Goal: Transaction & Acquisition: Download file/media

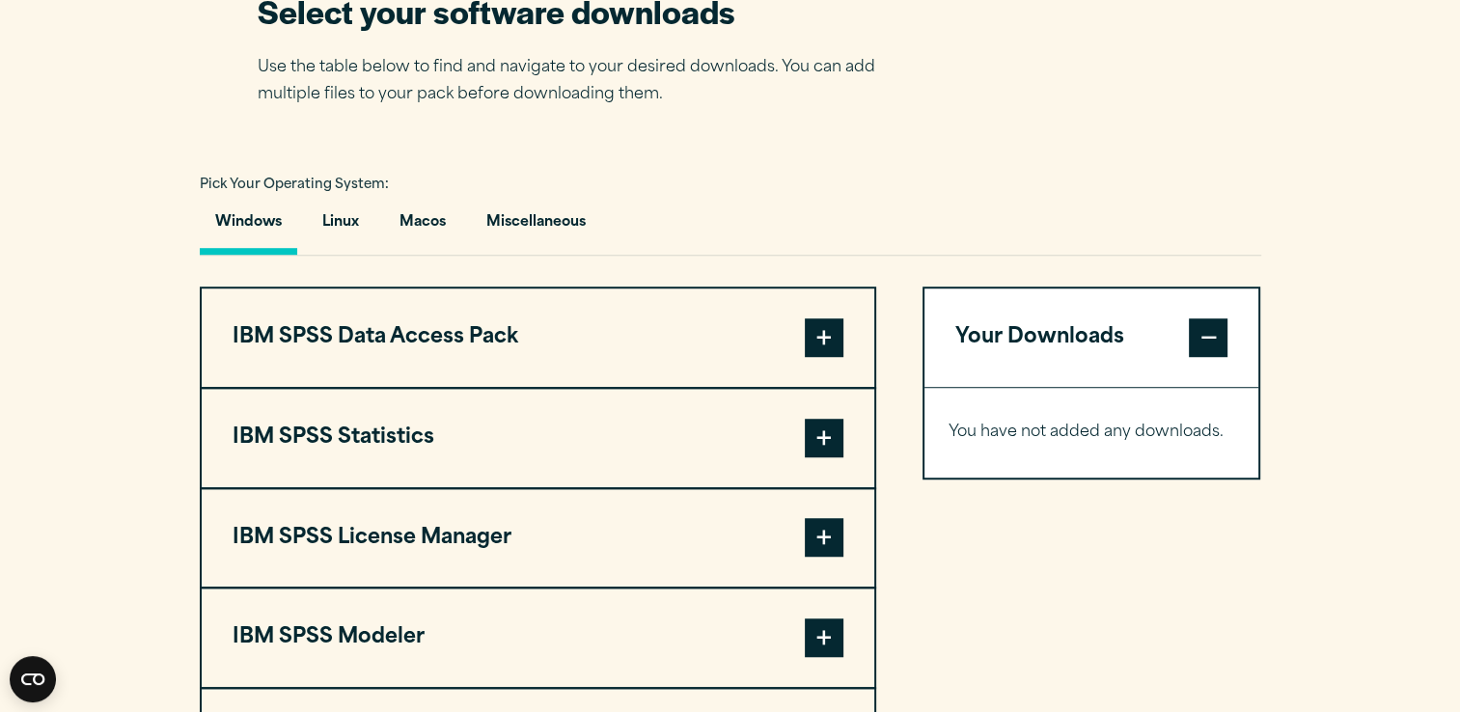
scroll to position [1287, 0]
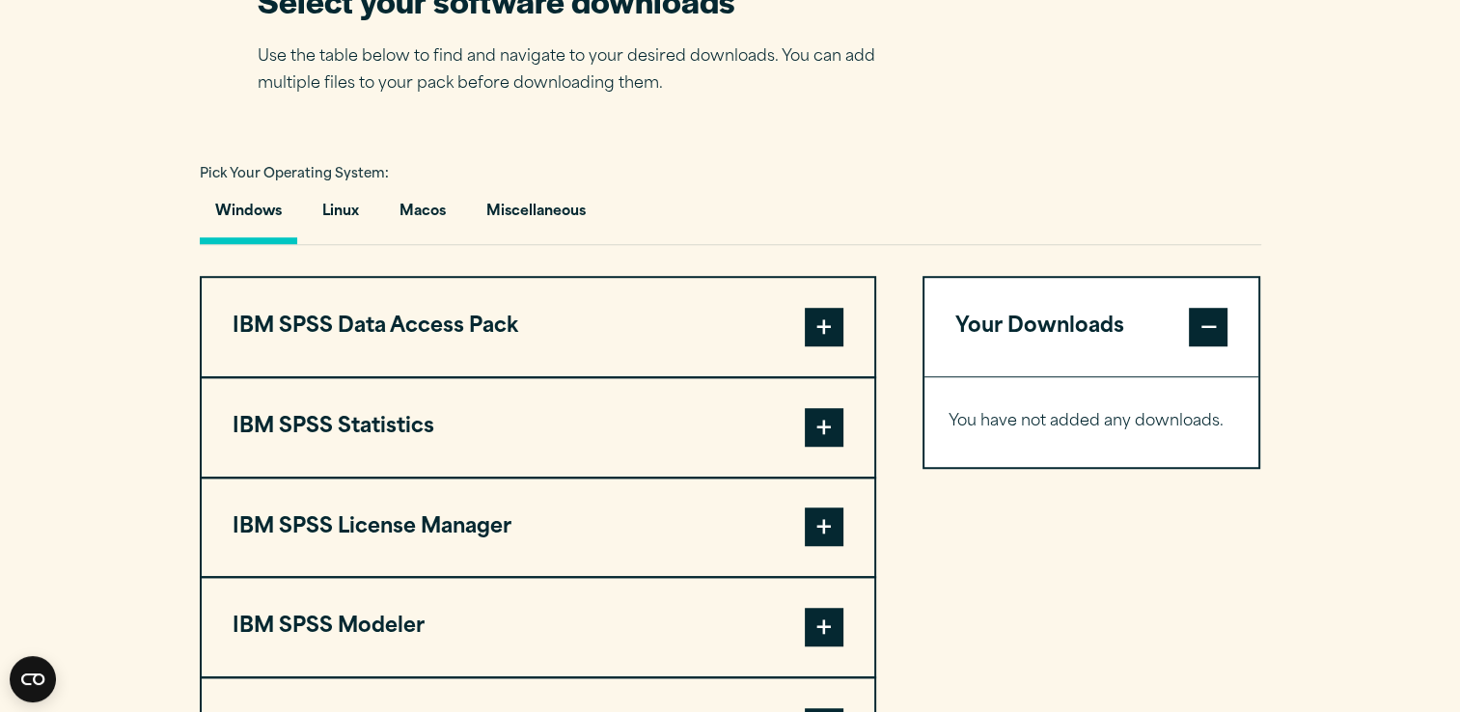
click at [258, 210] on button "Windows" at bounding box center [248, 216] width 97 height 55
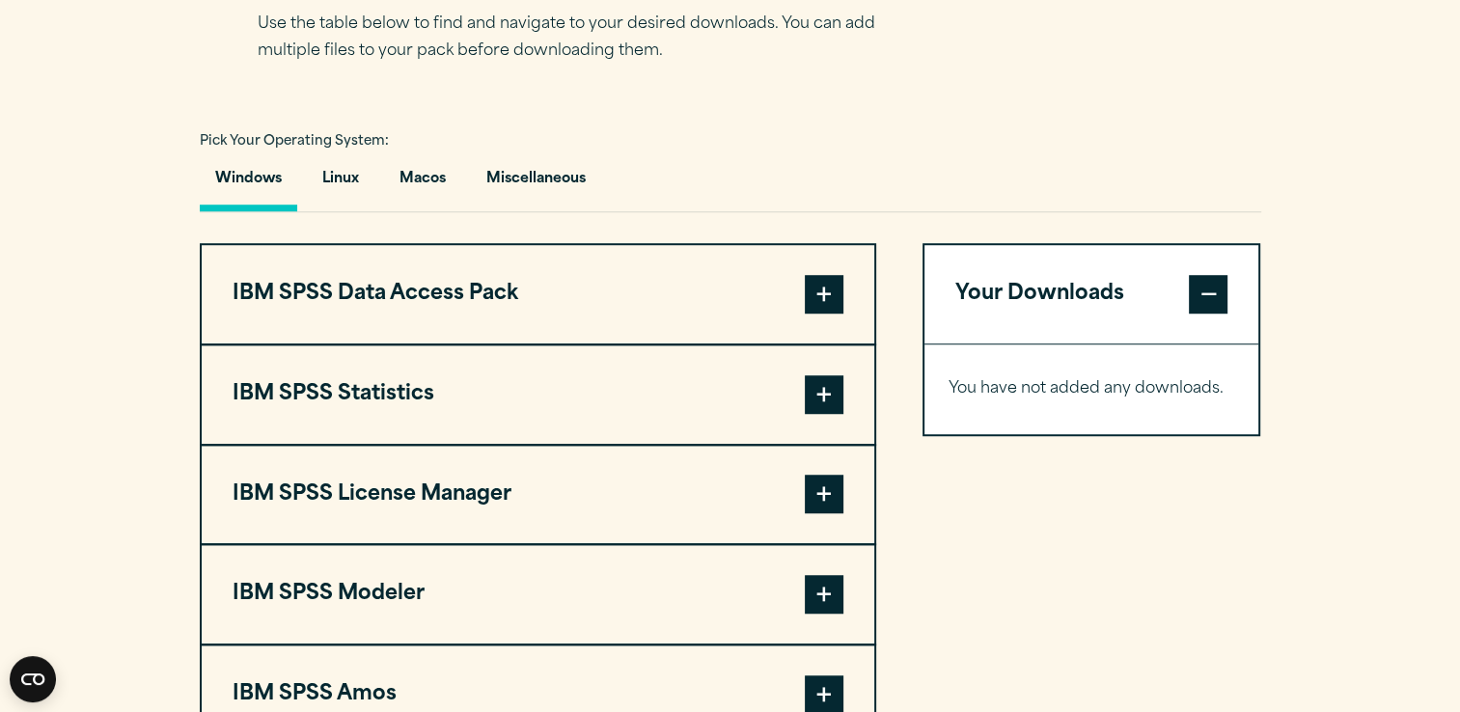
scroll to position [1315, 0]
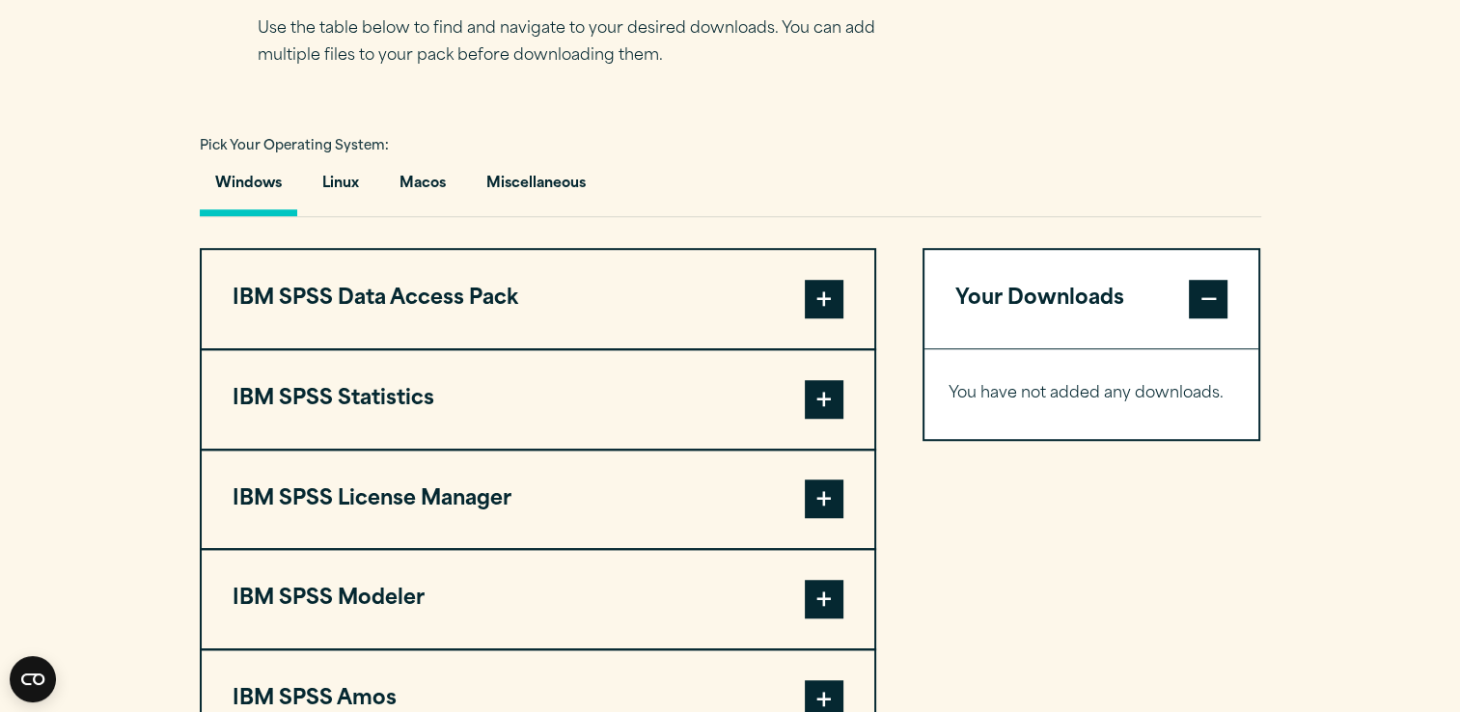
click at [830, 399] on span at bounding box center [824, 399] width 39 height 39
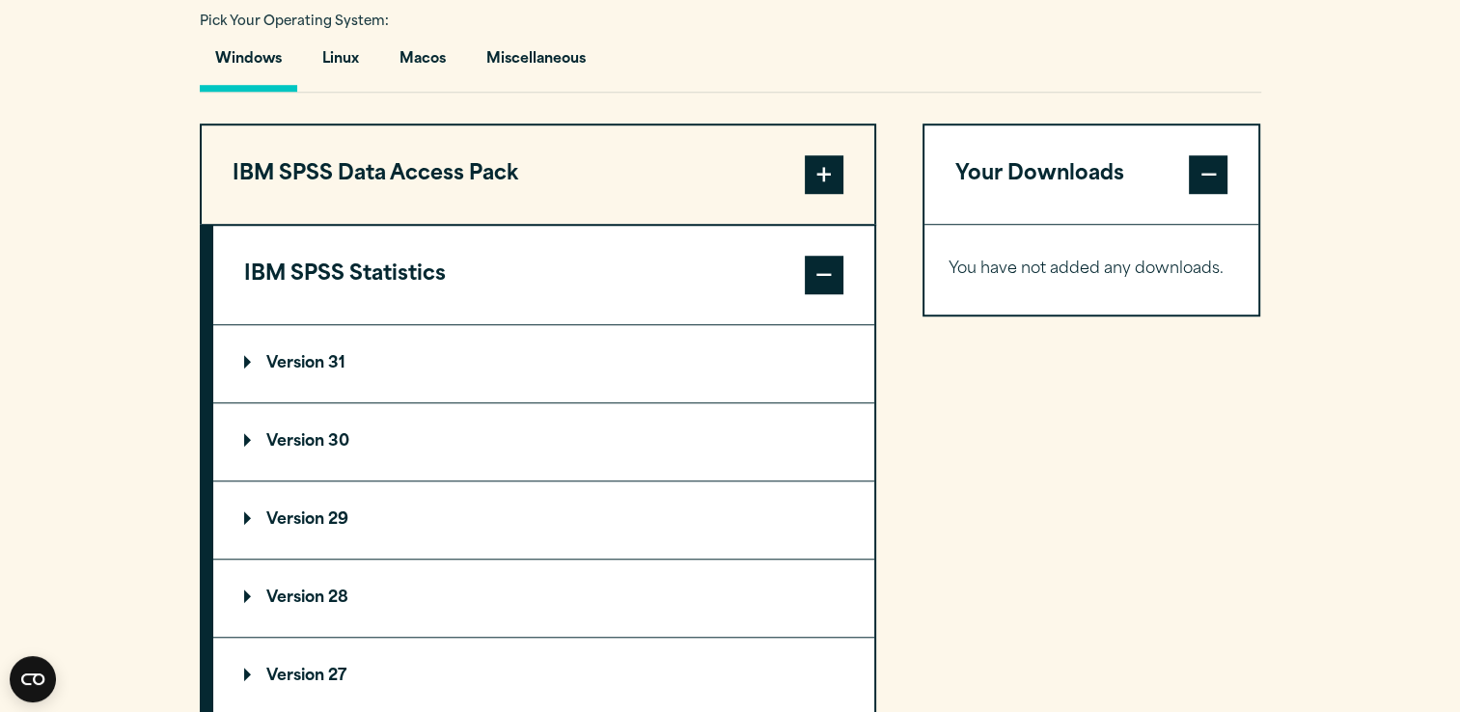
scroll to position [1442, 0]
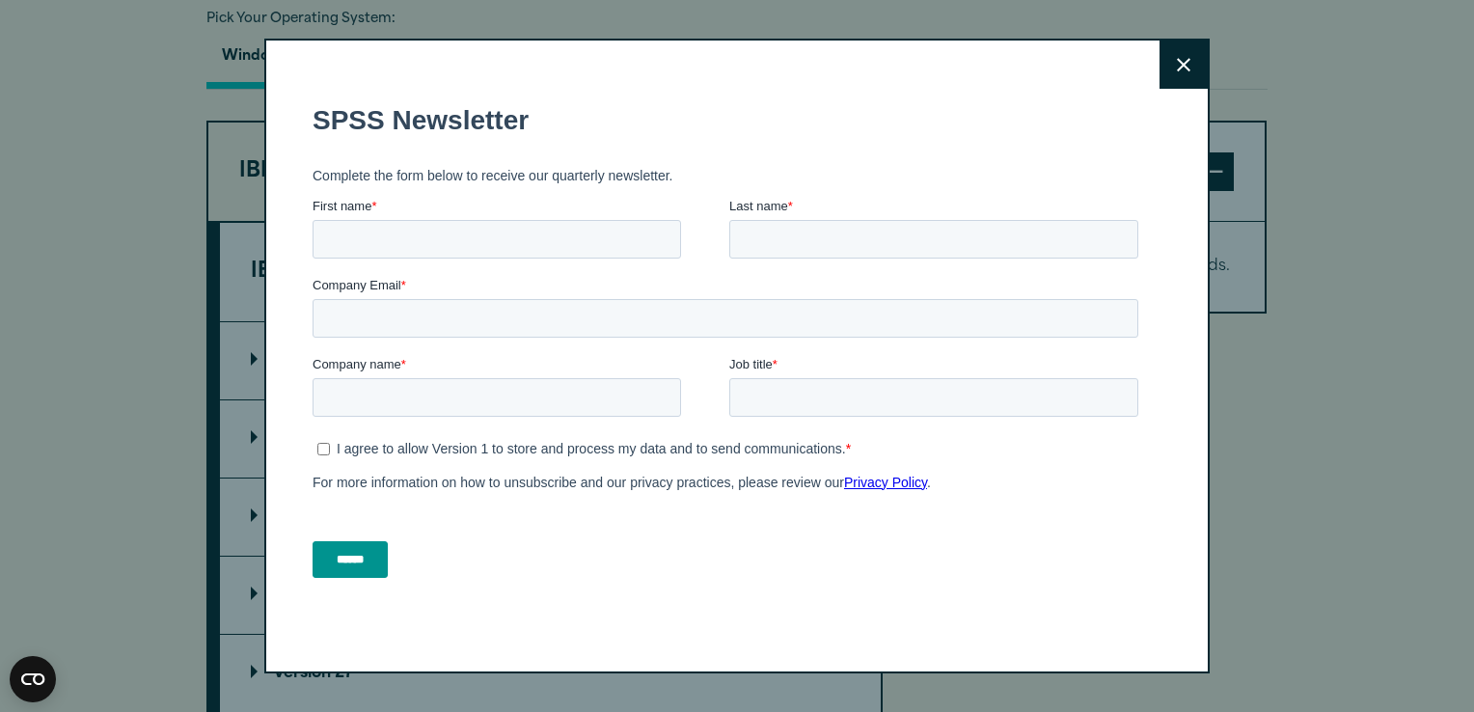
click at [297, 348] on div "Close" at bounding box center [736, 356] width 945 height 635
click at [1177, 68] on icon at bounding box center [1184, 65] width 14 height 14
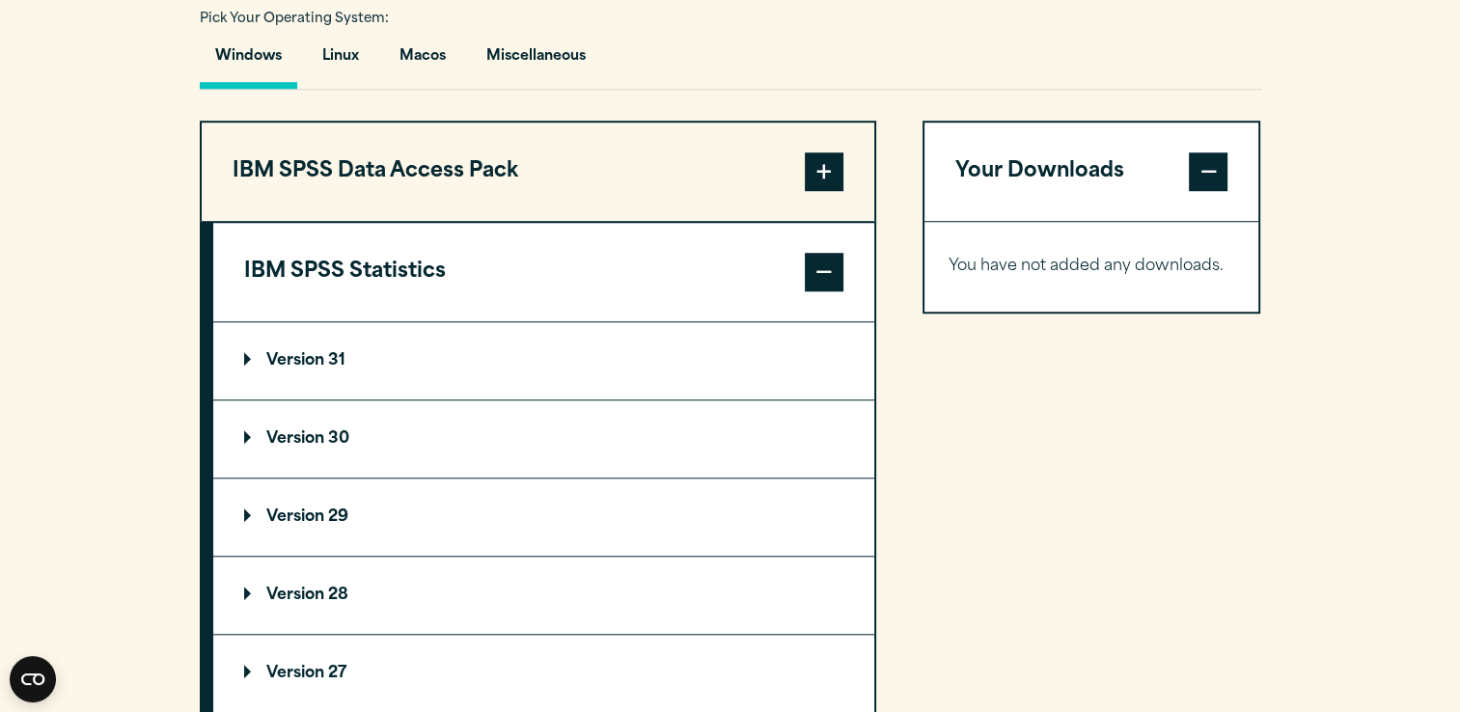
click at [317, 365] on p "Version 31" at bounding box center [294, 360] width 101 height 15
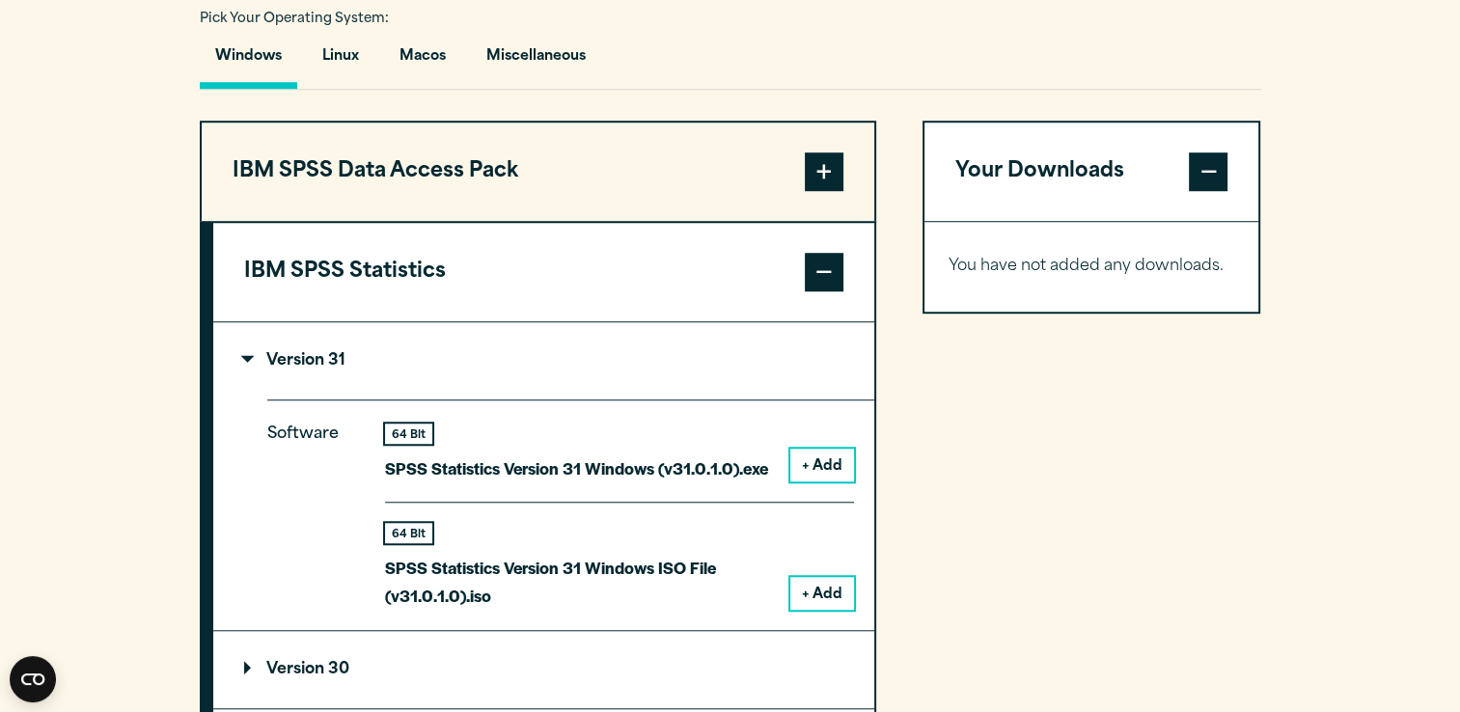
scroll to position [1539, 0]
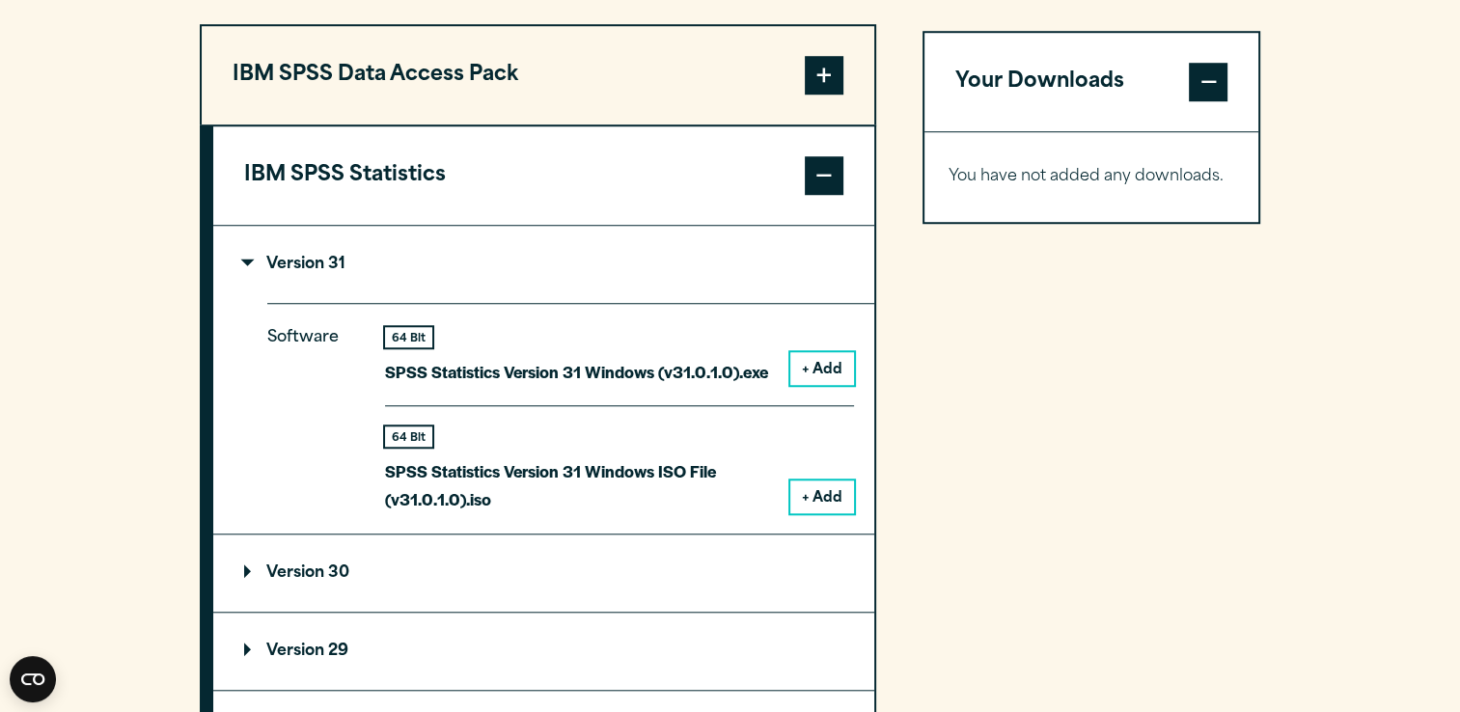
click at [813, 369] on button "+ Add" at bounding box center [822, 368] width 64 height 33
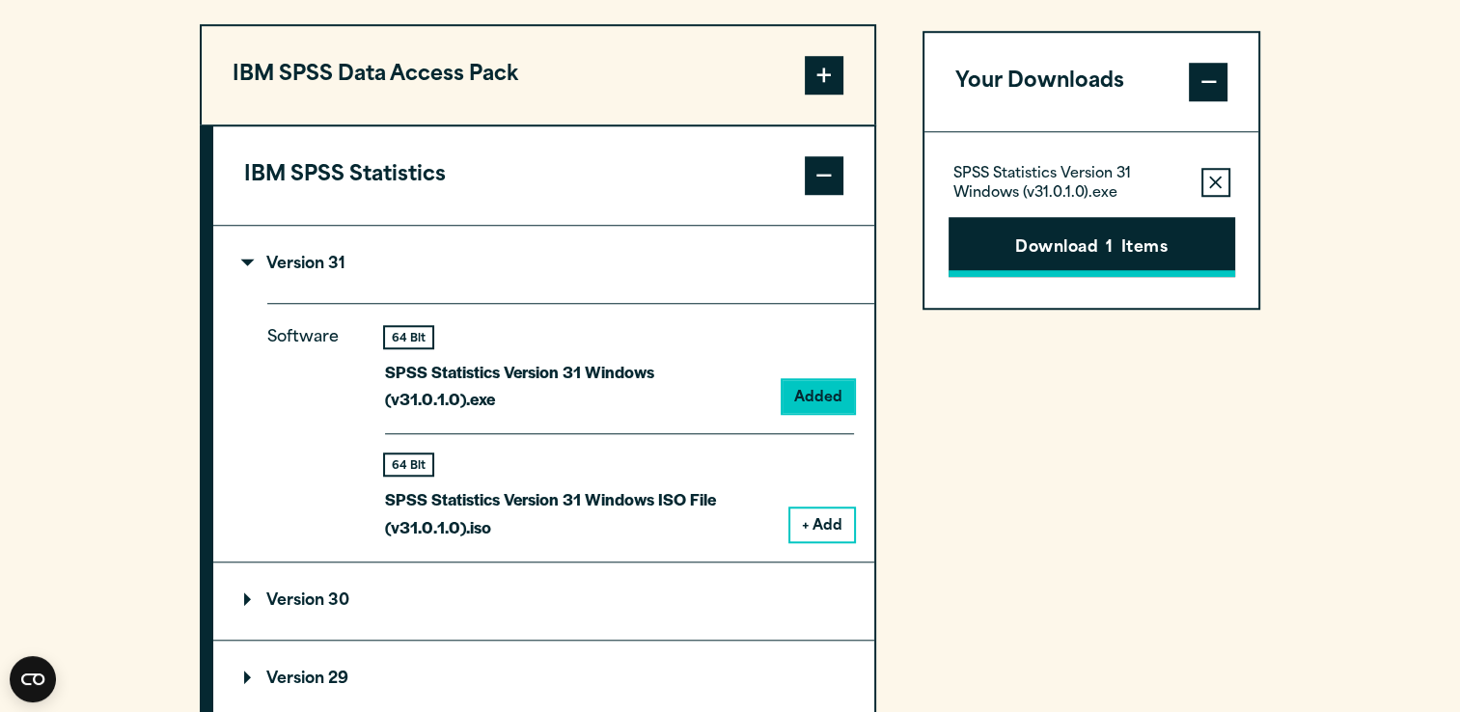
click at [1086, 241] on button "Download 1 Items" at bounding box center [1091, 247] width 287 height 60
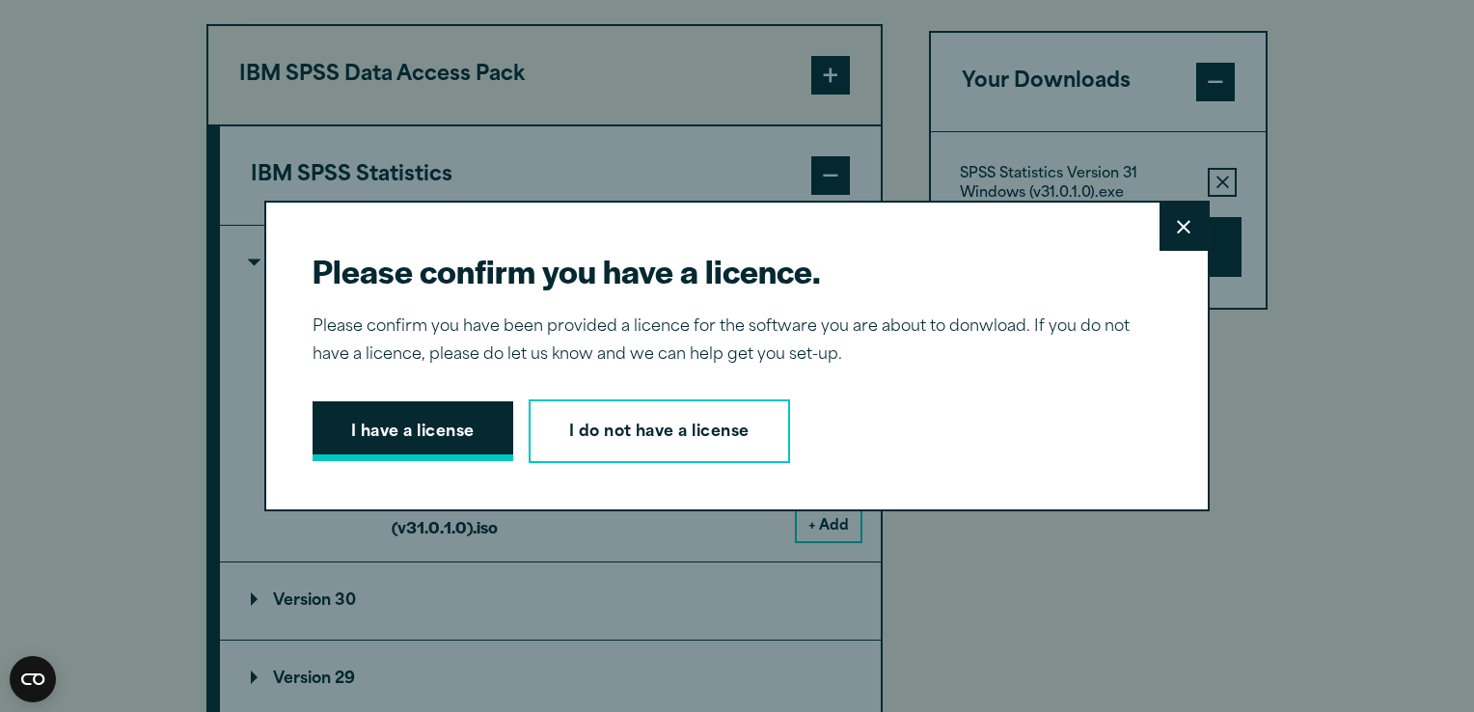
click at [403, 437] on button "I have a license" at bounding box center [413, 431] width 201 height 60
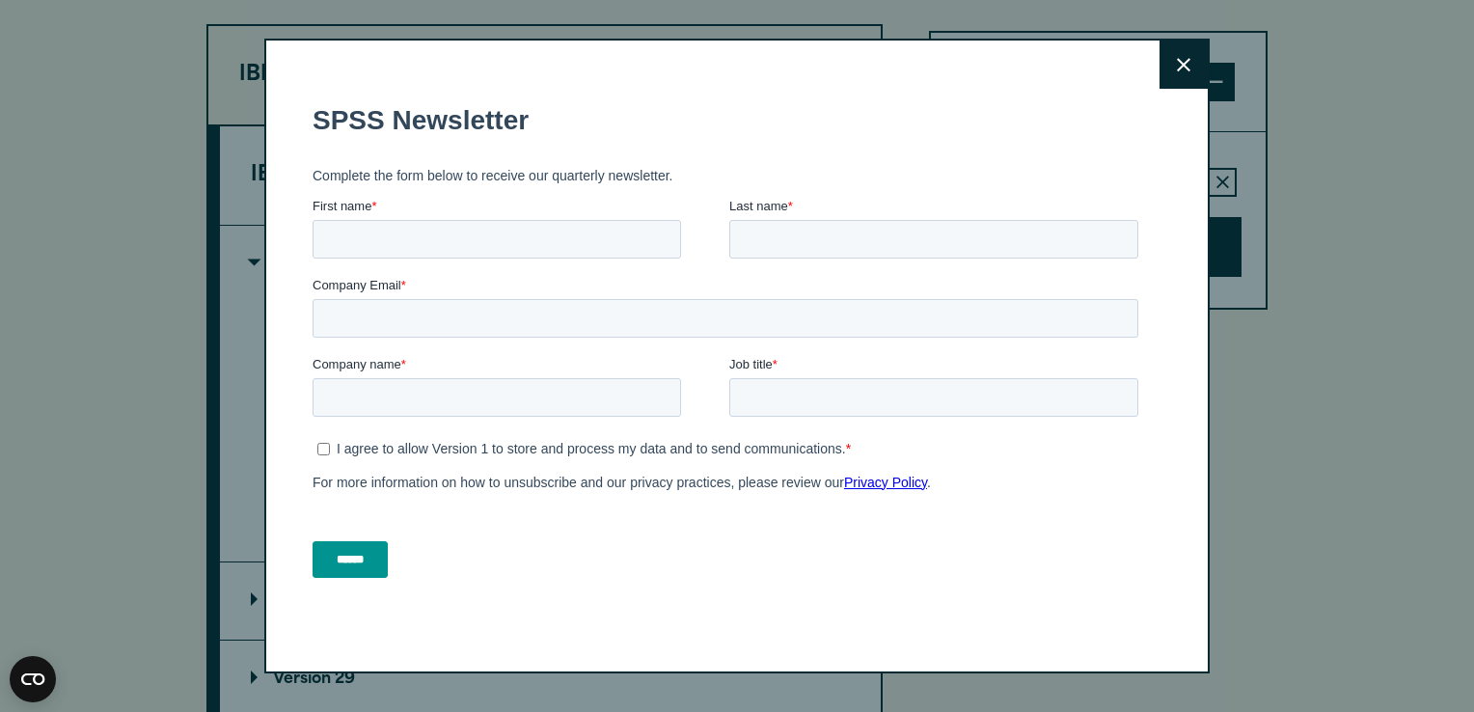
click at [1169, 67] on button "Close" at bounding box center [1184, 65] width 48 height 48
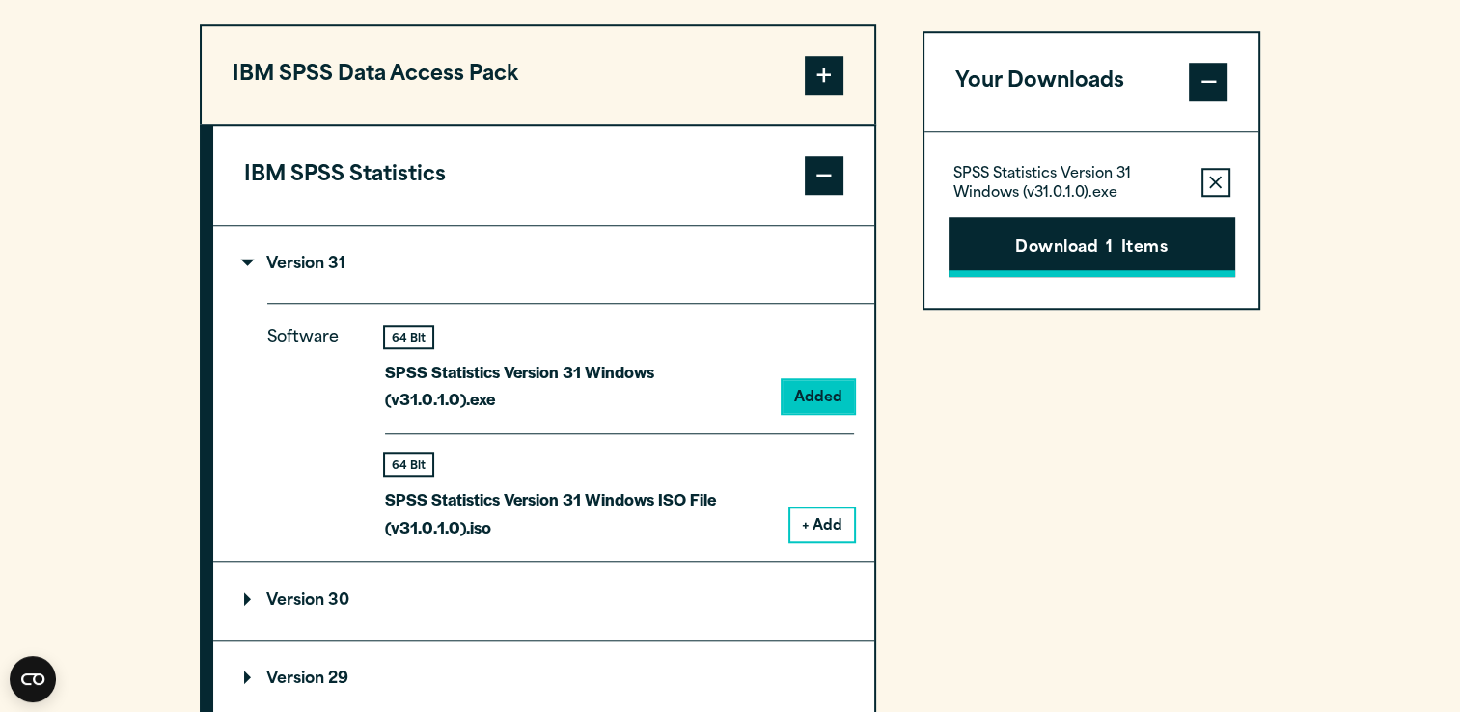
click at [1065, 234] on button "Download 1 Items" at bounding box center [1091, 247] width 287 height 60
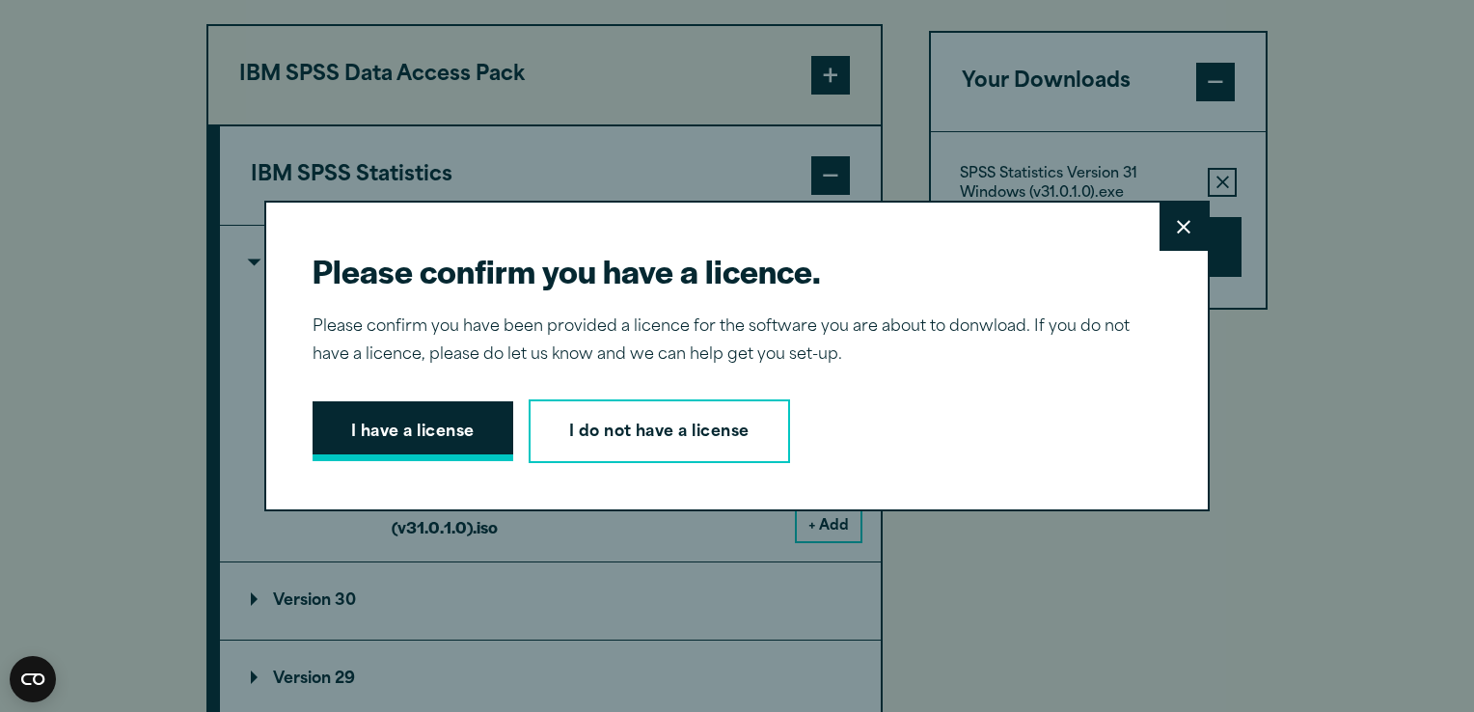
click at [443, 434] on button "I have a license" at bounding box center [413, 431] width 201 height 60
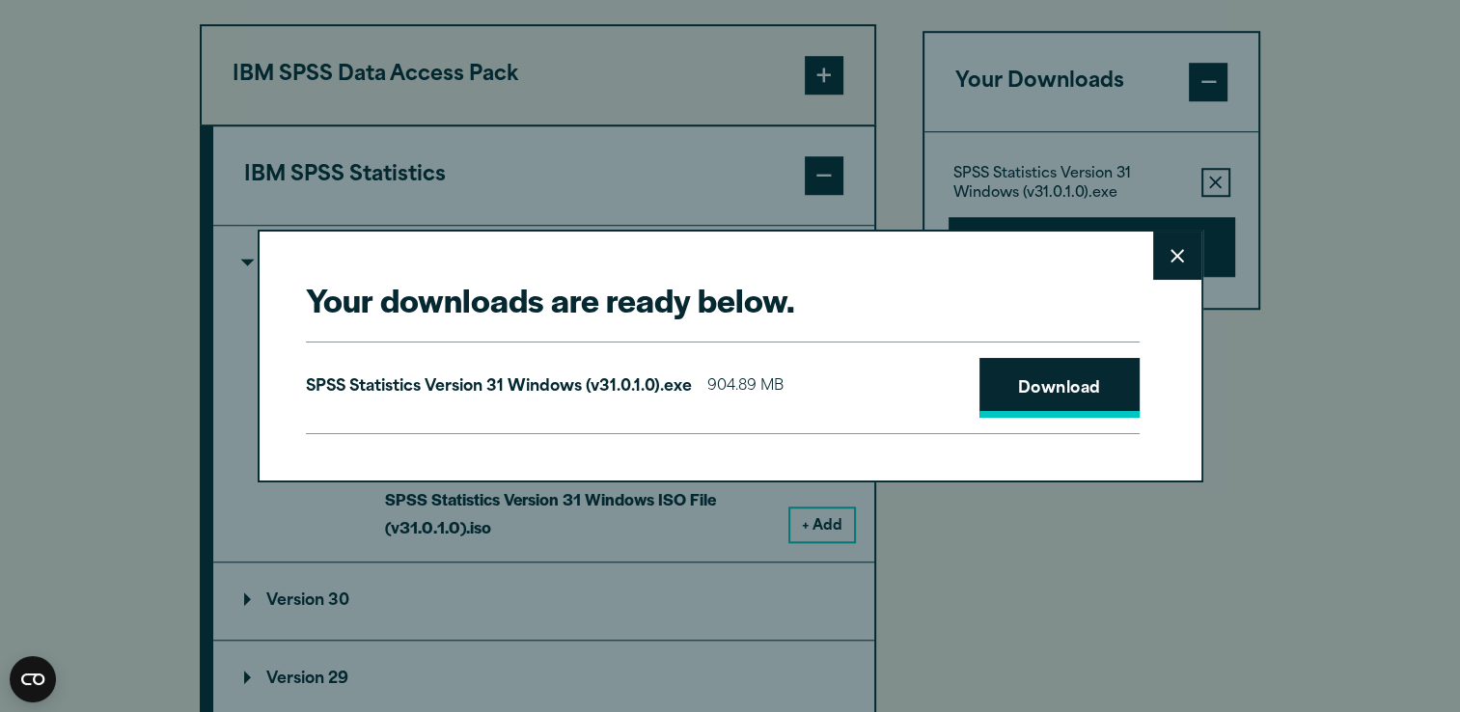
click at [1036, 384] on link "Download" at bounding box center [1059, 388] width 160 height 60
